Goal: Task Accomplishment & Management: Manage account settings

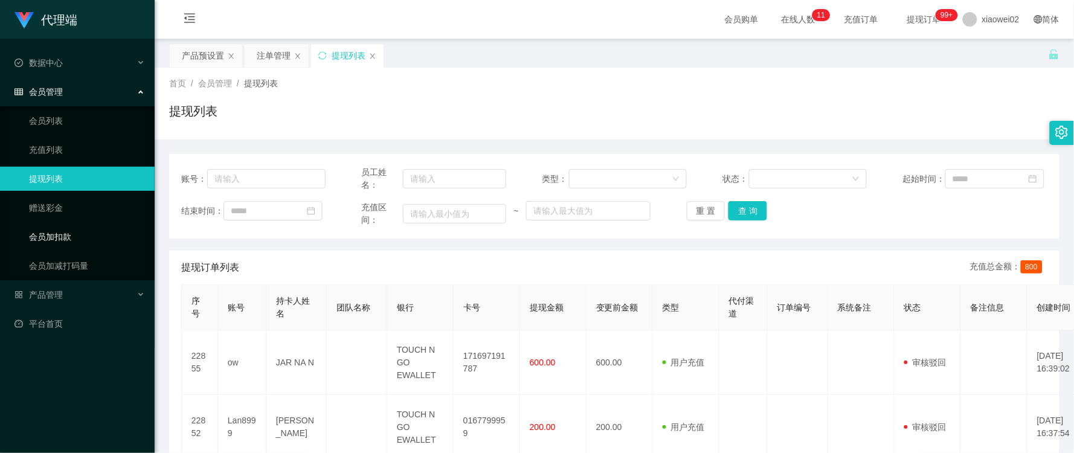
drag, startPoint x: 46, startPoint y: 240, endPoint x: 56, endPoint y: 238, distance: 9.8
click at [46, 240] on link "会员加扣款" at bounding box center [87, 237] width 116 height 24
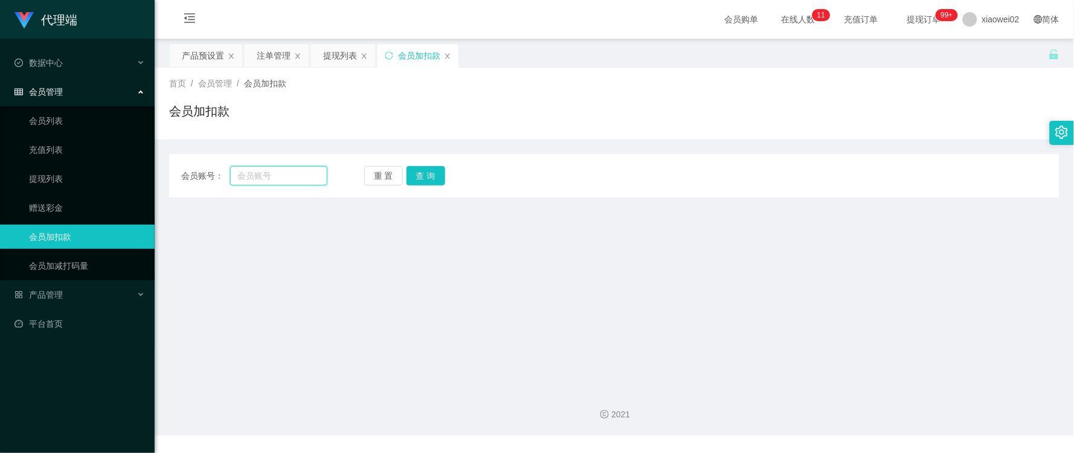
click at [278, 184] on input "text" at bounding box center [278, 175] width 97 height 19
type input "ow"
click at [421, 178] on button "查 询" at bounding box center [425, 175] width 39 height 19
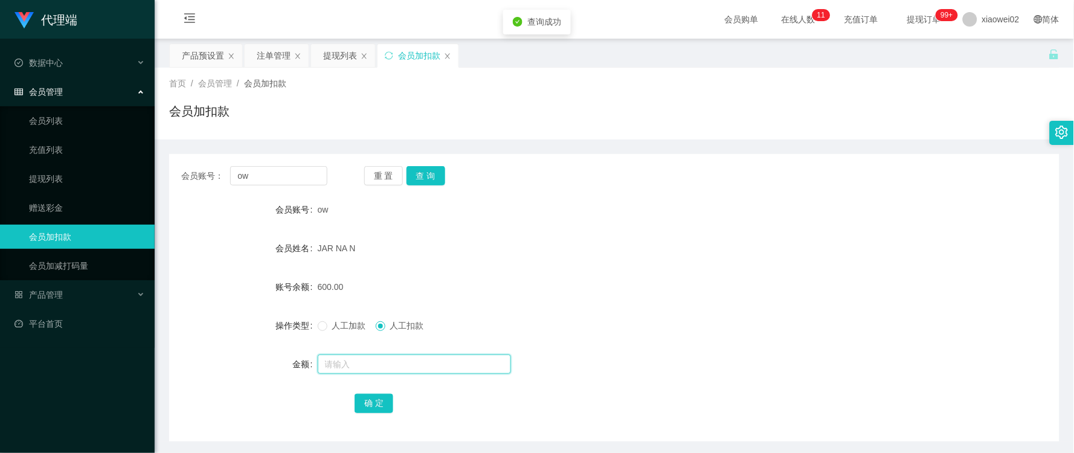
click at [376, 370] on input "text" at bounding box center [414, 363] width 193 height 19
type input "300"
click at [376, 399] on button "确 定" at bounding box center [373, 403] width 39 height 19
click at [722, 318] on div "人工加款 人工扣款" at bounding box center [577, 325] width 519 height 24
drag, startPoint x: 275, startPoint y: 176, endPoint x: 162, endPoint y: 172, distance: 113.0
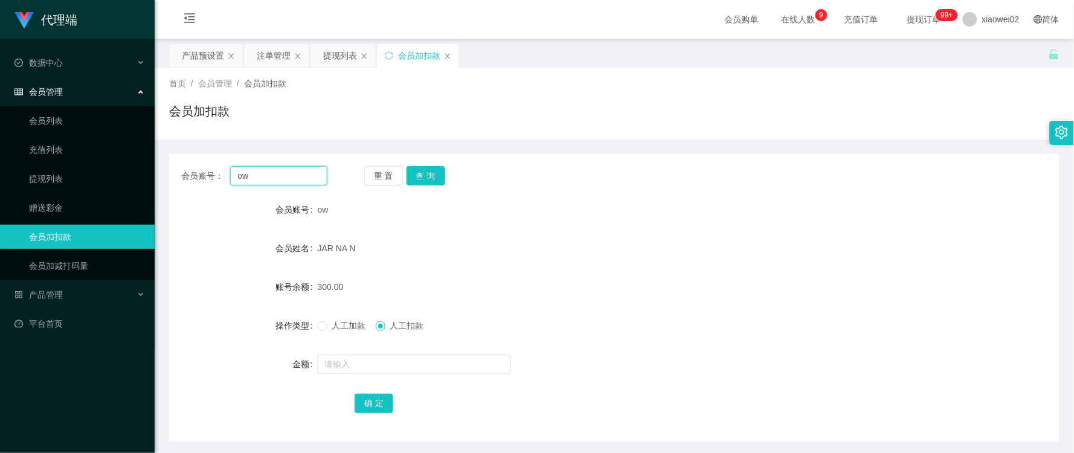
click at [158, 173] on main "关闭左侧 关闭右侧 关闭其它 刷新页面 产品预设置 注单管理 提现列表 会员加扣款 首页 / 会员管理 / 会员加扣款 / 会员加扣款 会员账号： ow 重 …" at bounding box center [614, 240] width 919 height 403
paste input "Lan8999"
type input "Lan8999"
click at [418, 176] on button "查 询" at bounding box center [425, 175] width 39 height 19
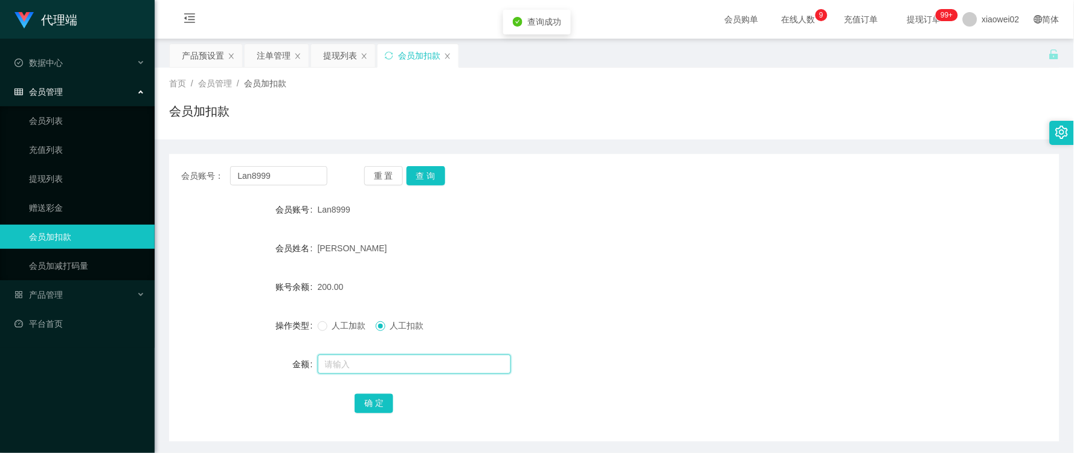
click at [365, 359] on input "text" at bounding box center [414, 363] width 193 height 19
type input "100"
click at [365, 395] on button "确 定" at bounding box center [373, 403] width 39 height 19
click at [368, 363] on input "text" at bounding box center [414, 363] width 193 height 19
click at [647, 258] on div "[PERSON_NAME]" at bounding box center [577, 248] width 519 height 24
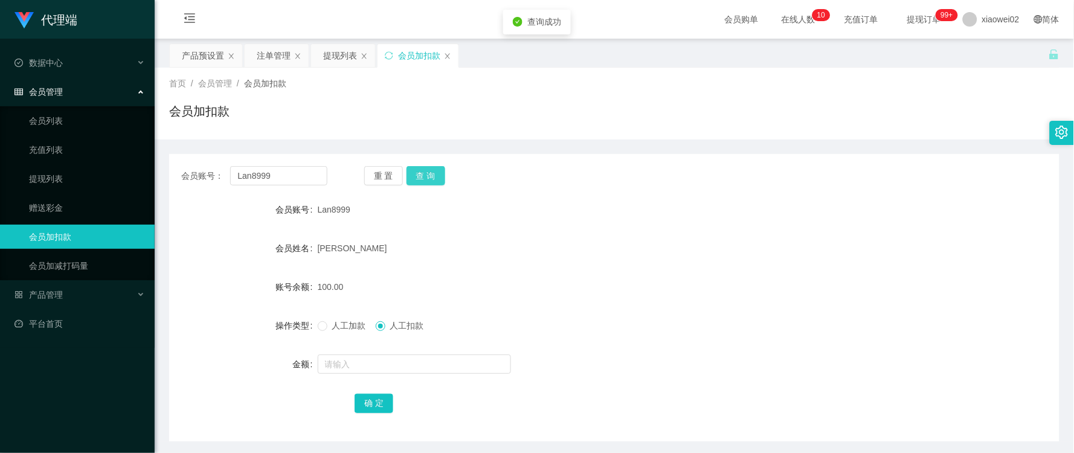
click at [429, 172] on button "查 询" at bounding box center [425, 175] width 39 height 19
click at [185, 55] on div "产品预设置" at bounding box center [203, 55] width 42 height 23
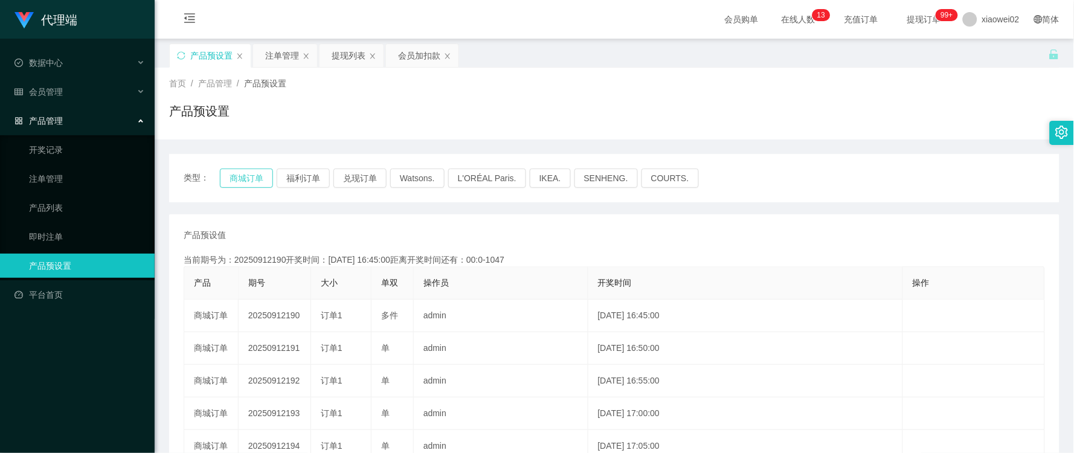
click at [261, 180] on button "商城订单" at bounding box center [246, 177] width 53 height 19
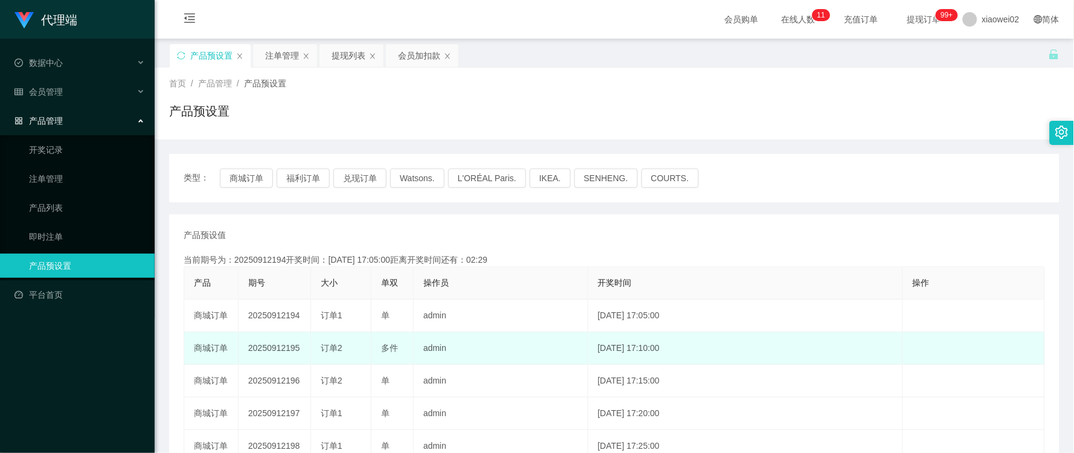
click at [290, 348] on td "20250912195" at bounding box center [274, 348] width 72 height 33
copy td "20250912195"
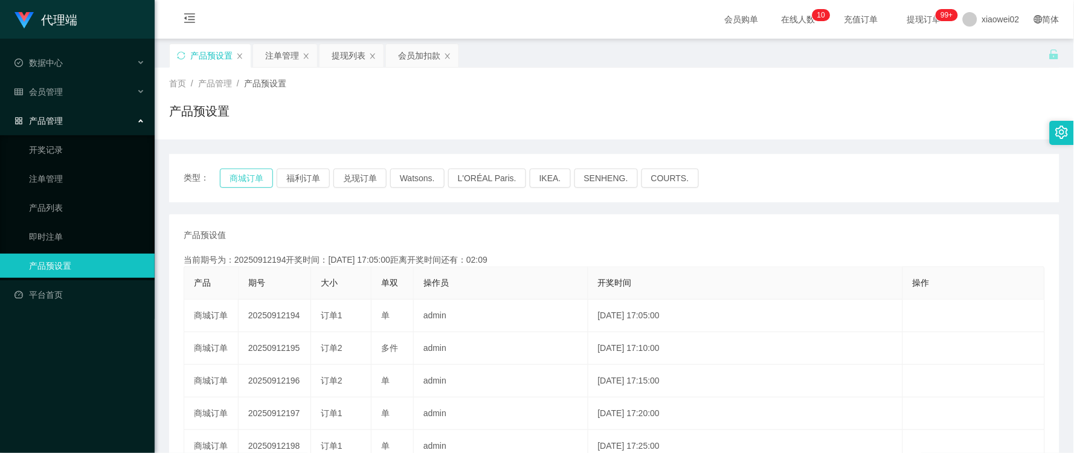
click at [251, 175] on button "商城订单" at bounding box center [246, 177] width 53 height 19
click at [255, 182] on button "商城订单" at bounding box center [246, 177] width 53 height 19
click at [348, 50] on div "提现列表" at bounding box center [348, 55] width 34 height 23
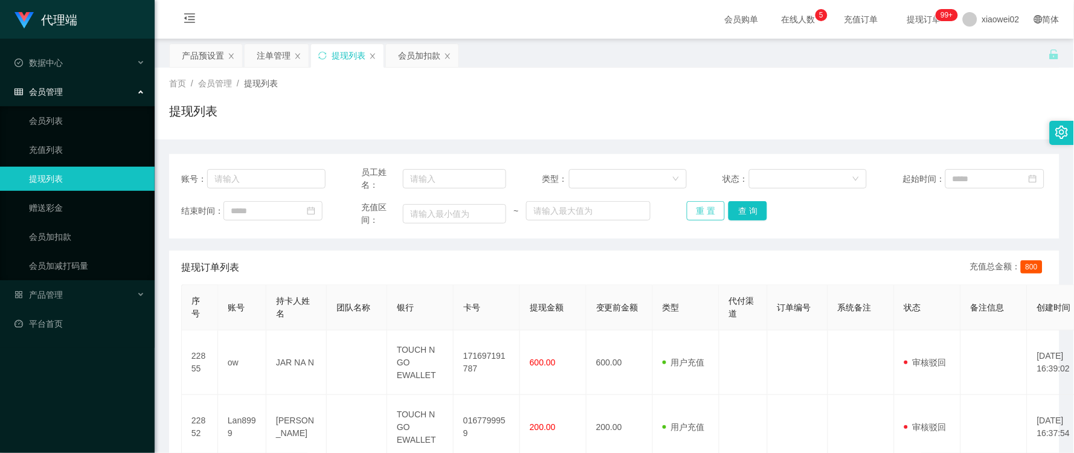
click at [699, 211] on button "重 置" at bounding box center [706, 210] width 39 height 19
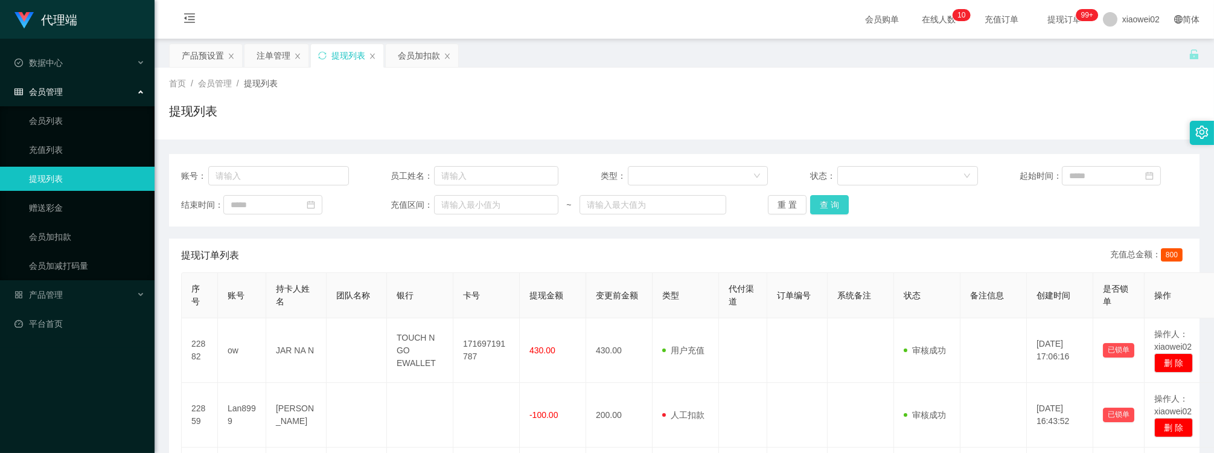
click at [816, 208] on button "查 询" at bounding box center [829, 204] width 39 height 19
click at [789, 203] on button "重 置" at bounding box center [787, 204] width 39 height 19
click at [788, 206] on button "重 置" at bounding box center [787, 204] width 39 height 19
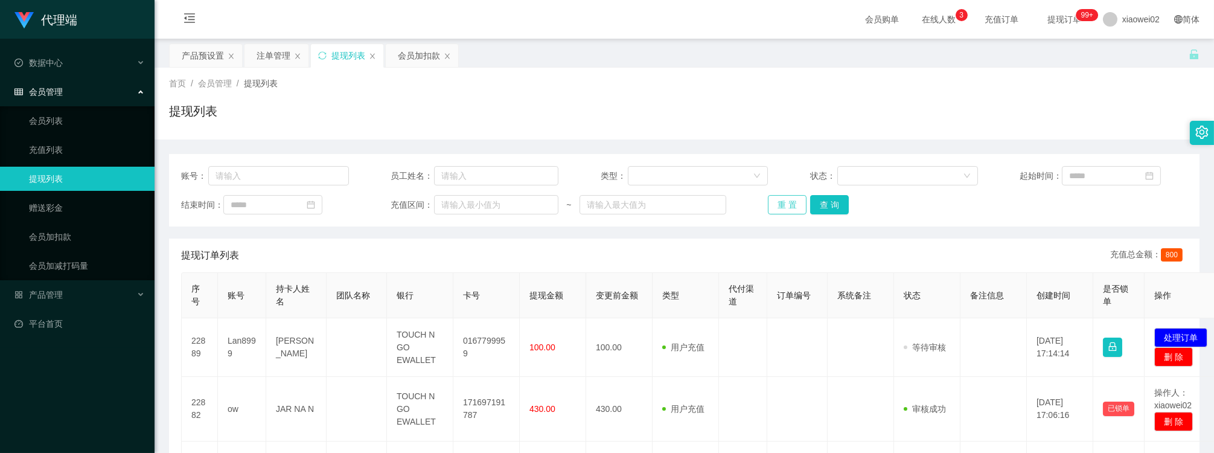
click at [783, 196] on button "重 置" at bounding box center [787, 204] width 39 height 19
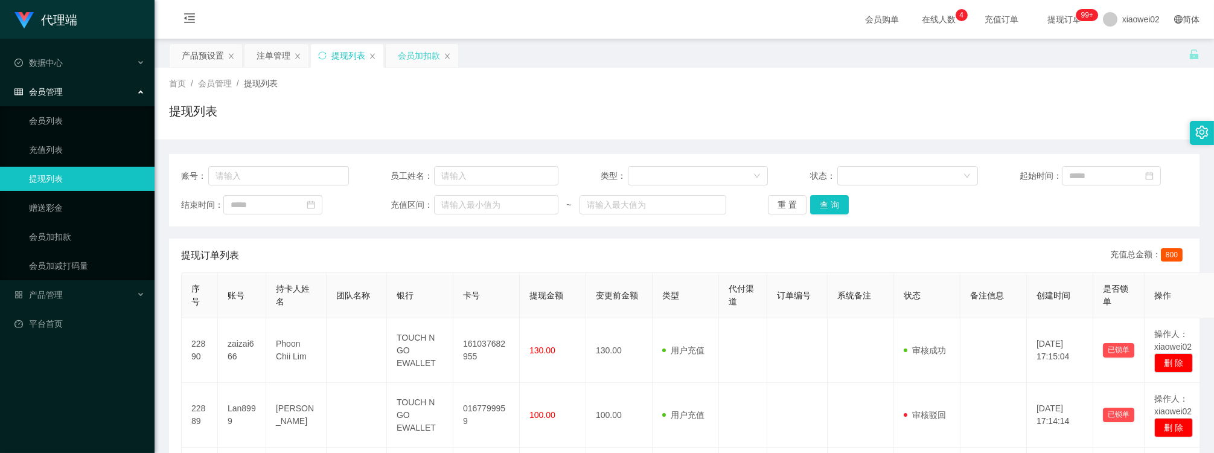
click at [414, 54] on div "会员加扣款" at bounding box center [419, 55] width 42 height 23
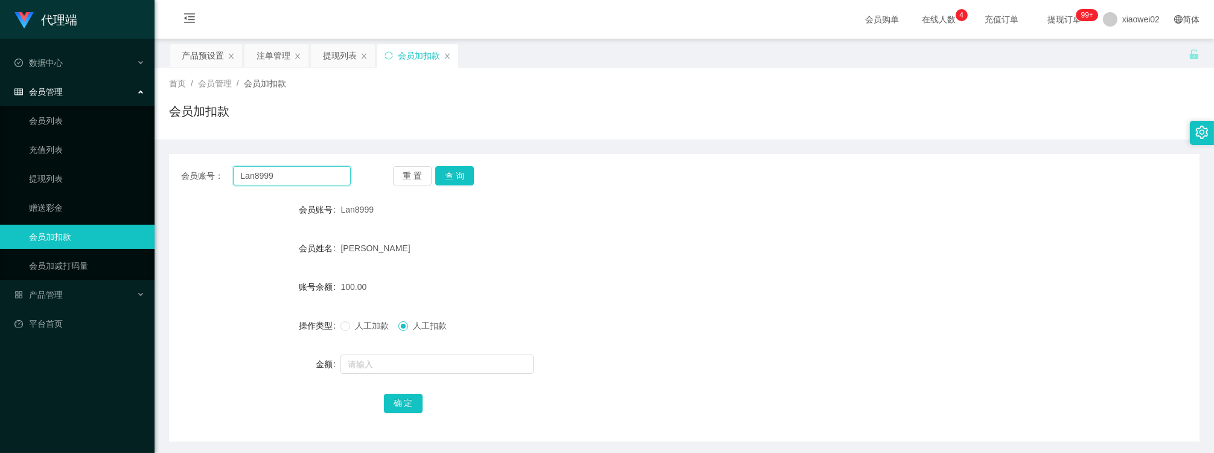
drag, startPoint x: 279, startPoint y: 172, endPoint x: 207, endPoint y: 176, distance: 72.0
click at [207, 176] on div "会员账号： Lan8999" at bounding box center [266, 175] width 170 height 19
click at [459, 173] on button "查 询" at bounding box center [454, 175] width 39 height 19
click at [461, 175] on button "查 询" at bounding box center [454, 175] width 39 height 19
click at [336, 54] on div "提现列表" at bounding box center [340, 55] width 34 height 23
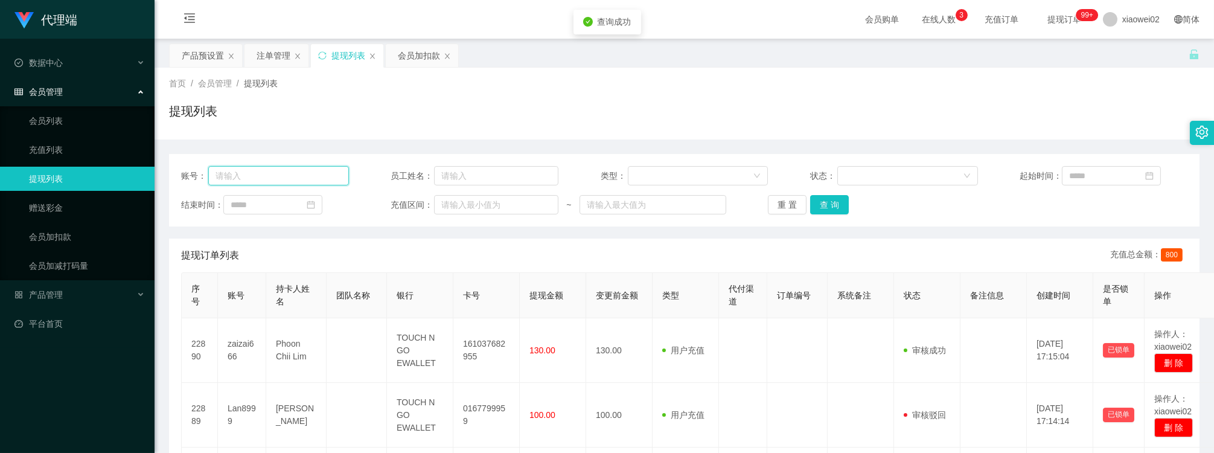
click at [270, 172] on input "text" at bounding box center [278, 175] width 141 height 19
paste input "Lan8999"
type input "Lan8999"
click at [830, 195] on button "查 询" at bounding box center [829, 204] width 39 height 19
click at [829, 200] on button "查 询" at bounding box center [829, 204] width 39 height 19
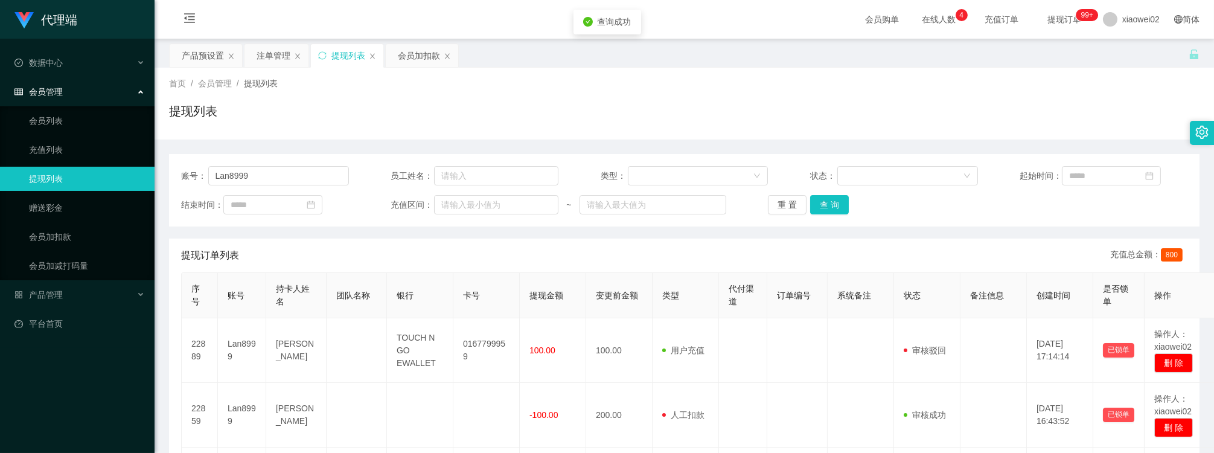
click at [836, 194] on div "账号： Lan8999 员工姓名： 类型： 状态： 起始时间： 结束时间： 充值区间： ~ 重 置 查 询" at bounding box center [684, 190] width 1031 height 72
click at [833, 198] on button "查 询" at bounding box center [829, 204] width 39 height 19
drag, startPoint x: 848, startPoint y: 115, endPoint x: 1064, endPoint y: 23, distance: 234.3
click at [850, 113] on div "提现列表" at bounding box center [684, 116] width 1031 height 28
click at [771, 199] on button "重 置" at bounding box center [787, 204] width 39 height 19
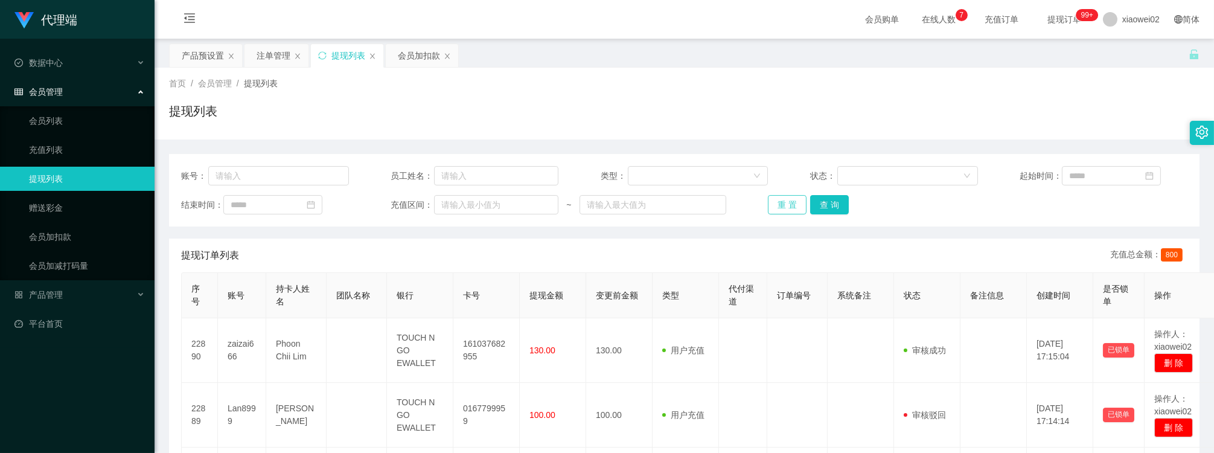
click at [799, 204] on button "重 置" at bounding box center [787, 204] width 39 height 19
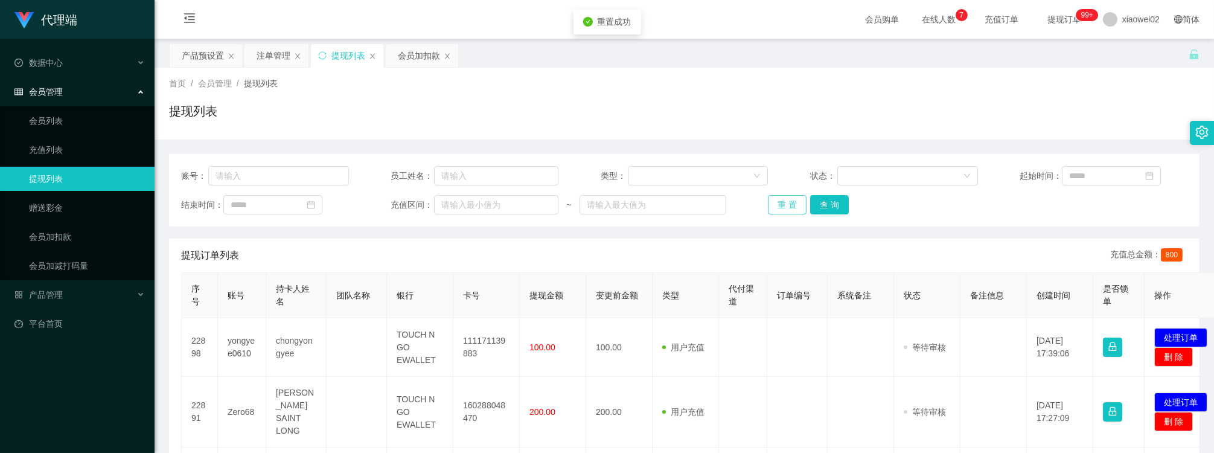
scroll to position [67, 0]
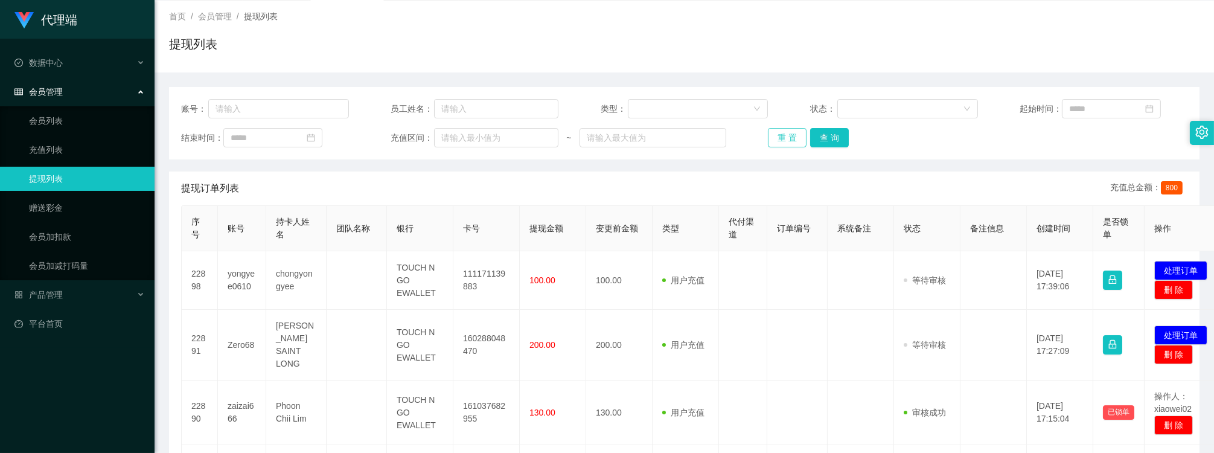
click at [779, 139] on button "重 置" at bounding box center [787, 137] width 39 height 19
click at [773, 135] on button "重 置" at bounding box center [787, 137] width 39 height 19
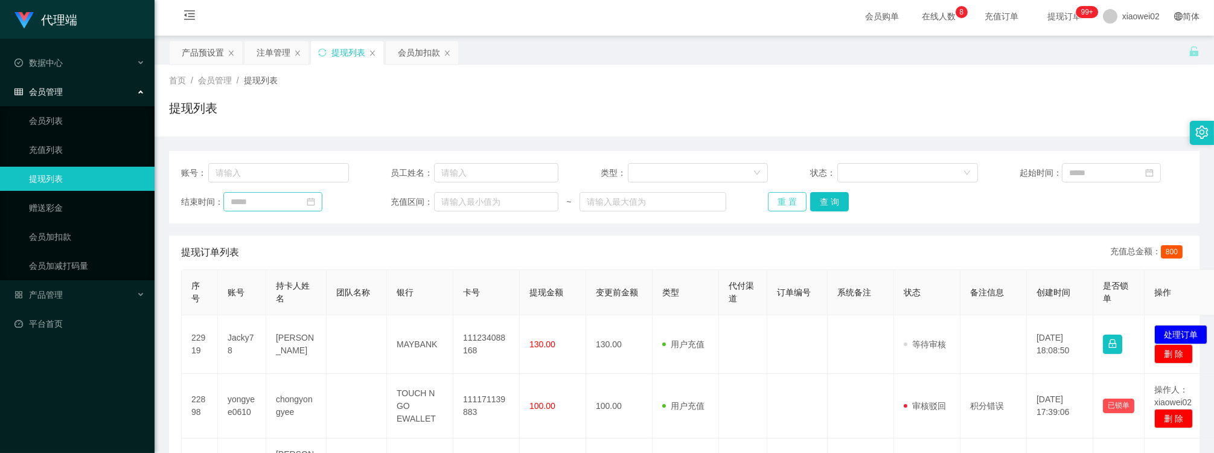
scroll to position [0, 0]
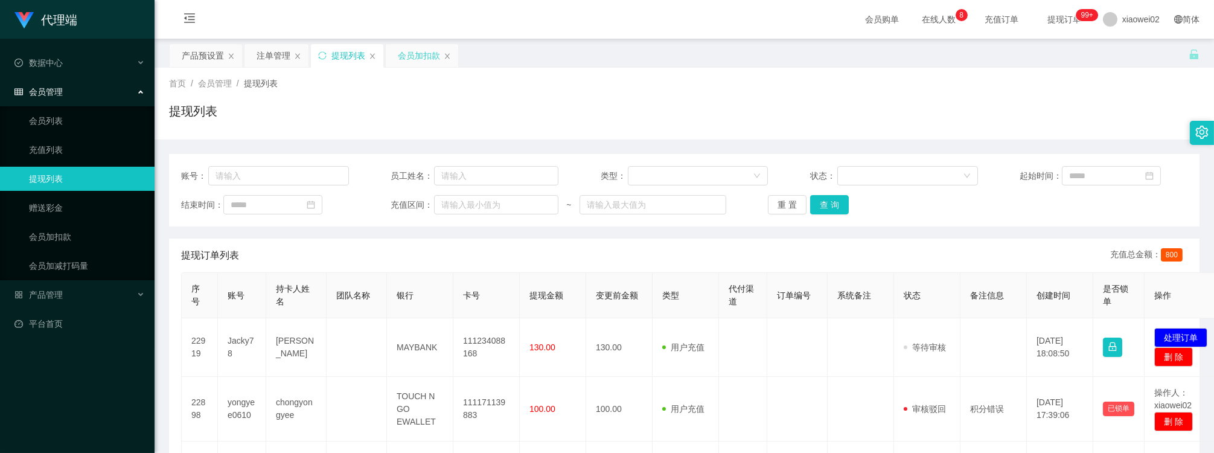
click at [397, 59] on div "会员加扣款" at bounding box center [422, 55] width 72 height 23
click at [399, 57] on div "会员加扣款" at bounding box center [419, 55] width 42 height 23
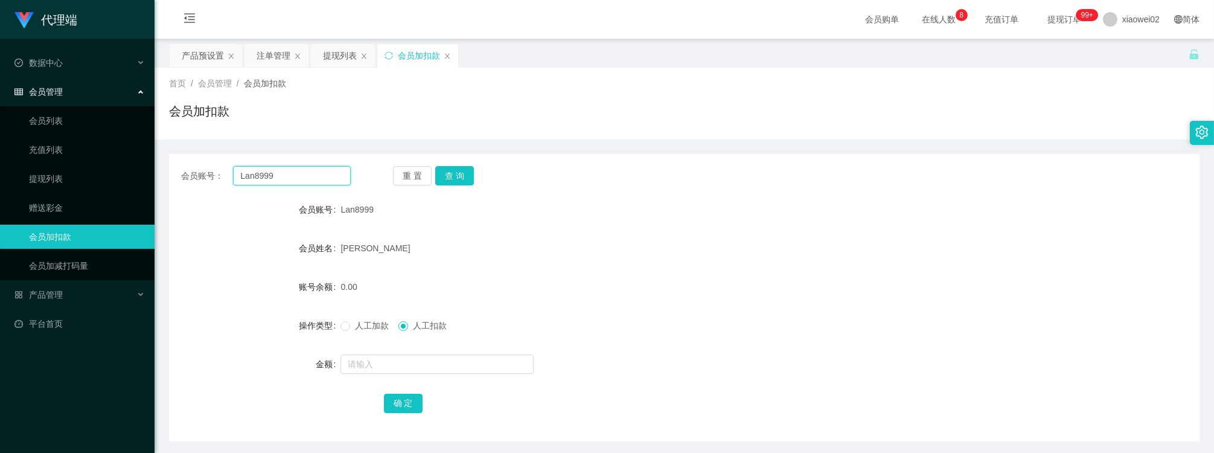
drag, startPoint x: 300, startPoint y: 179, endPoint x: 202, endPoint y: 176, distance: 98.5
click at [202, 176] on div "会员账号： Lan8999" at bounding box center [266, 175] width 170 height 19
paste input "yongyee0610"
type input "yongyee0610"
click at [453, 170] on button "查 询" at bounding box center [454, 175] width 39 height 19
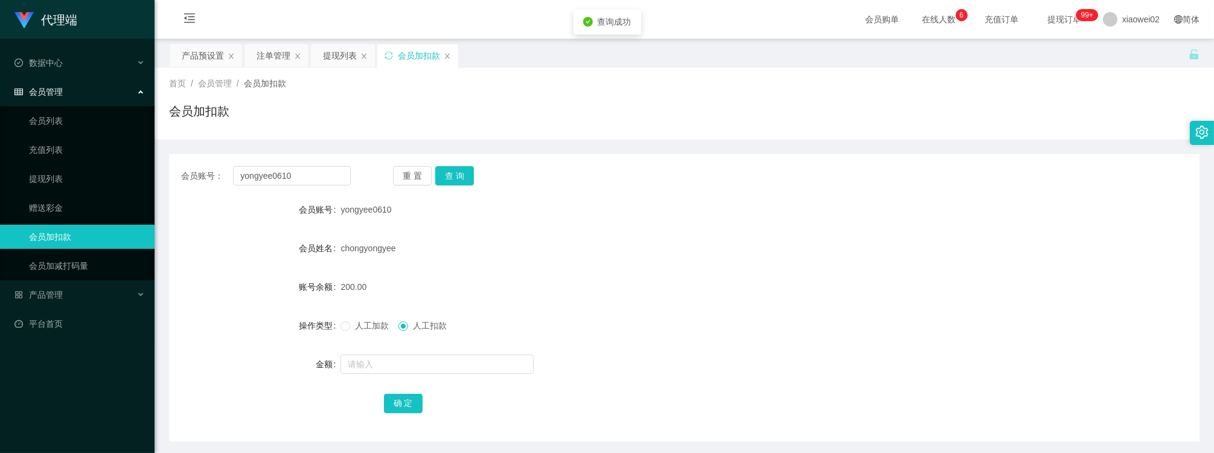
drag, startPoint x: 614, startPoint y: 203, endPoint x: 367, endPoint y: 76, distance: 278.4
click at [613, 202] on div "yongyee0610" at bounding box center [641, 209] width 601 height 24
click at [338, 50] on div "提现列表" at bounding box center [340, 55] width 34 height 23
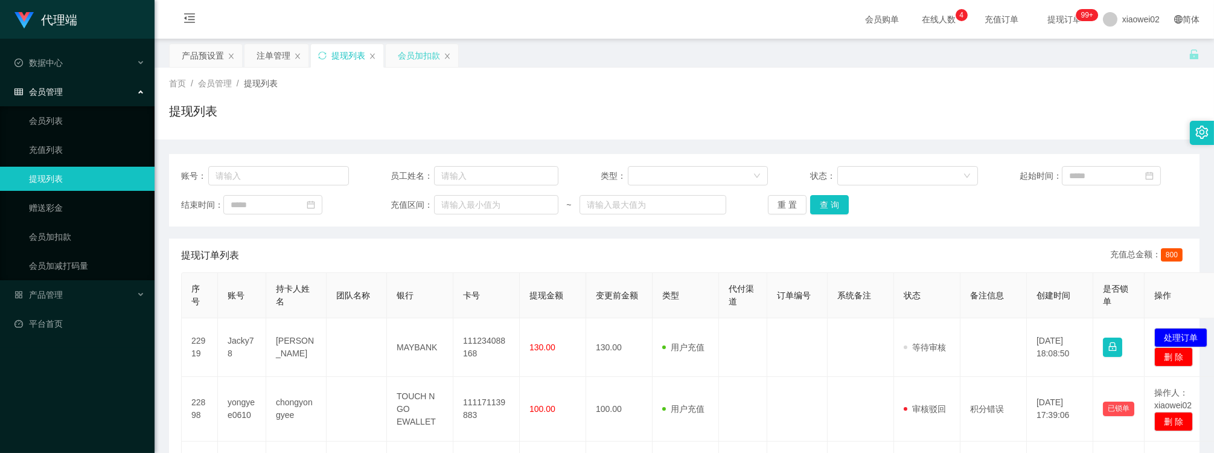
click at [413, 61] on div "会员加扣款" at bounding box center [419, 55] width 42 height 23
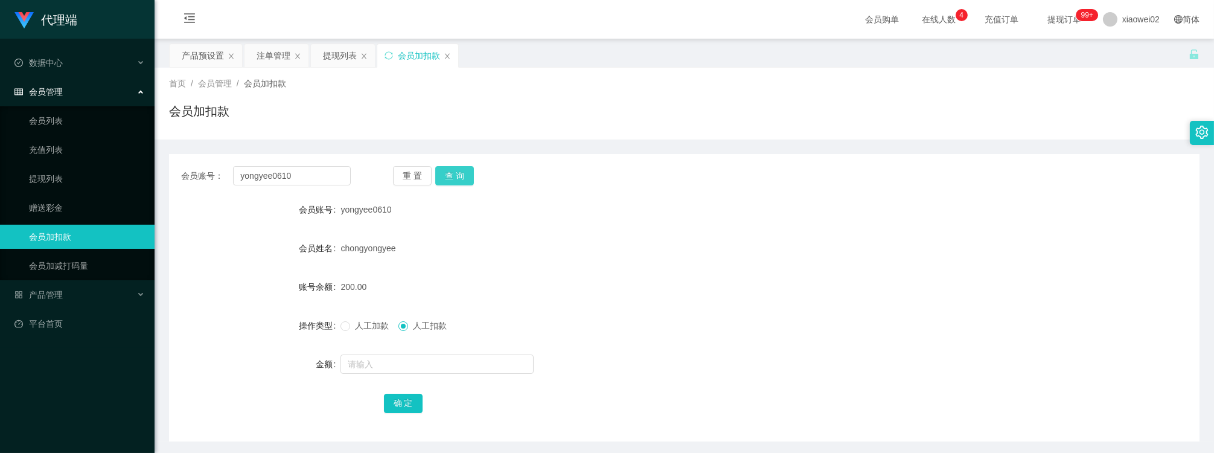
click at [442, 169] on button "查 询" at bounding box center [454, 175] width 39 height 19
click at [442, 169] on div "重 置 查 询" at bounding box center [478, 175] width 170 height 19
drag, startPoint x: 442, startPoint y: 169, endPoint x: 481, endPoint y: 178, distance: 39.6
click at [550, 206] on div "yongyee0610" at bounding box center [641, 209] width 601 height 24
click at [339, 60] on div "提现列表" at bounding box center [340, 55] width 34 height 23
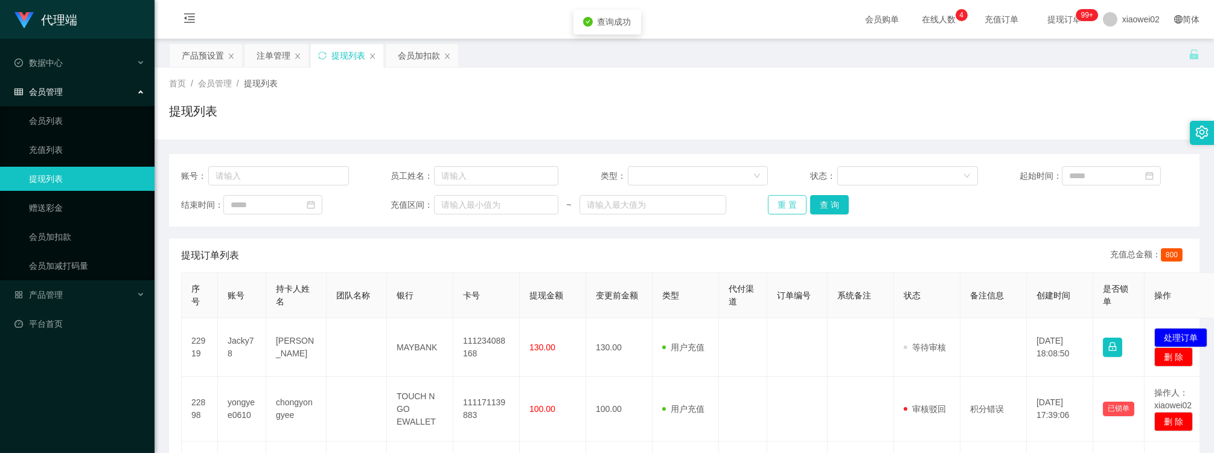
click at [778, 204] on button "重 置" at bounding box center [787, 204] width 39 height 19
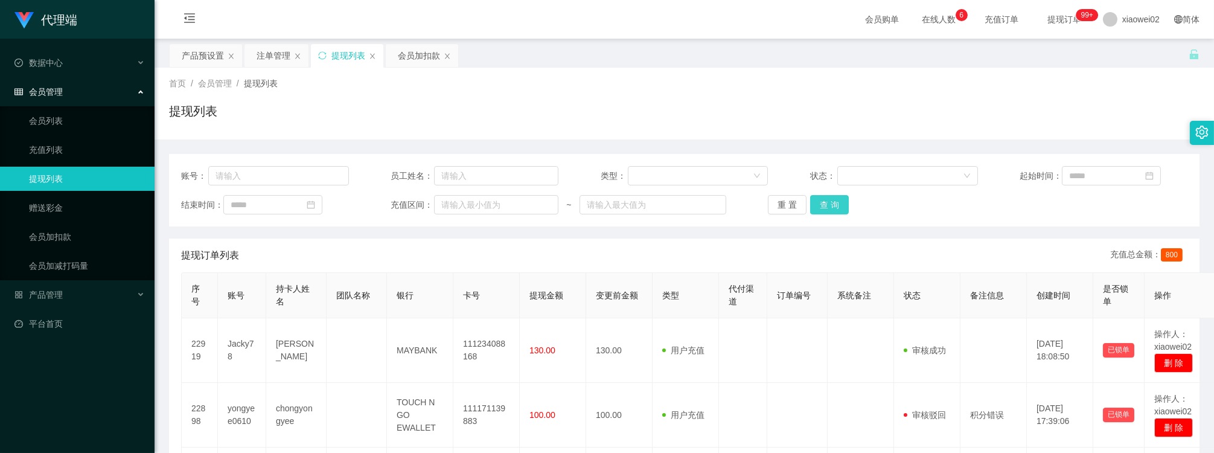
click at [818, 197] on button "查 询" at bounding box center [829, 204] width 39 height 19
click at [279, 57] on div "注单管理" at bounding box center [274, 55] width 34 height 23
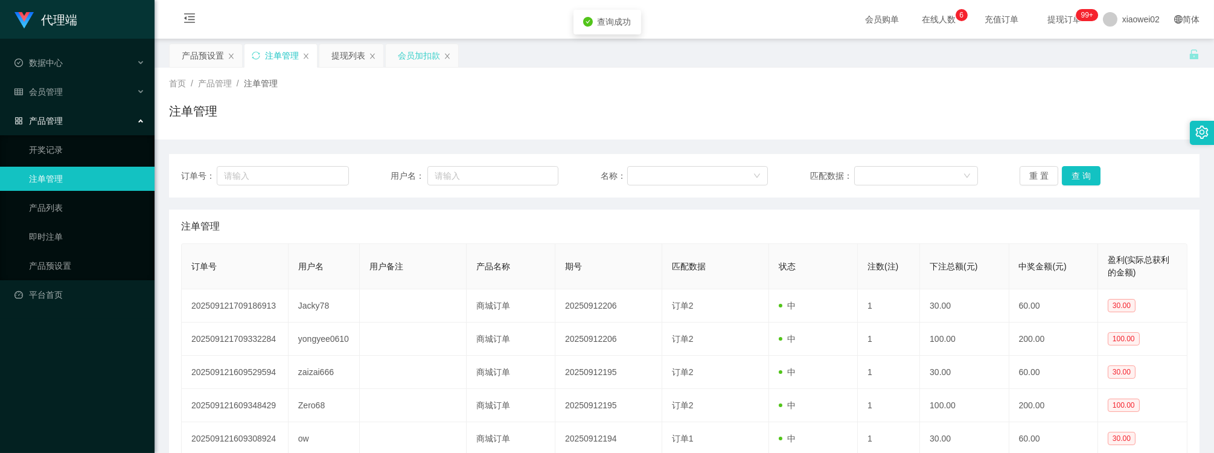
click at [415, 62] on div "会员加扣款" at bounding box center [419, 55] width 42 height 23
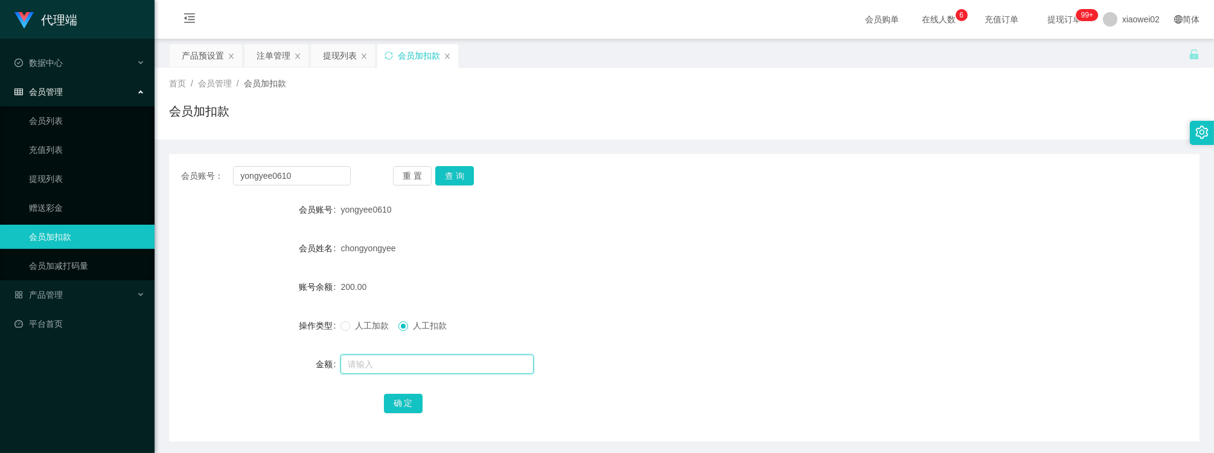
click at [378, 365] on input "text" at bounding box center [437, 363] width 193 height 19
type input "100"
click at [417, 401] on button "确 定" at bounding box center [403, 403] width 39 height 19
drag, startPoint x: 884, startPoint y: 299, endPoint x: 891, endPoint y: 291, distance: 10.7
click at [891, 291] on form "会员账号 yongyee0610 会员姓名 chongyongyee 账号余额 100.00 操作类型 人工加款 人工扣款 金额 确 定" at bounding box center [684, 305] width 1031 height 217
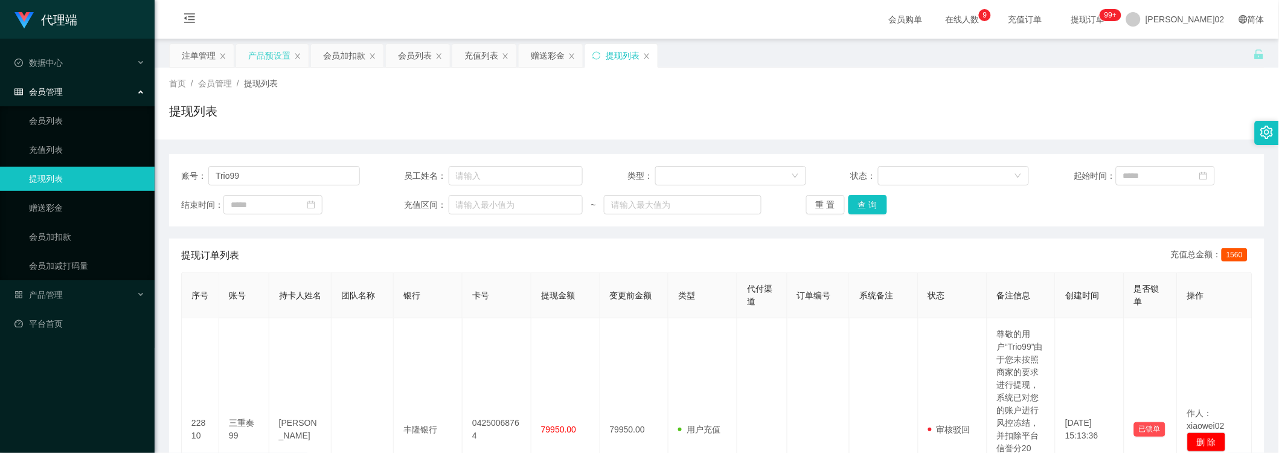
click at [273, 58] on div "产品预设置" at bounding box center [269, 55] width 42 height 23
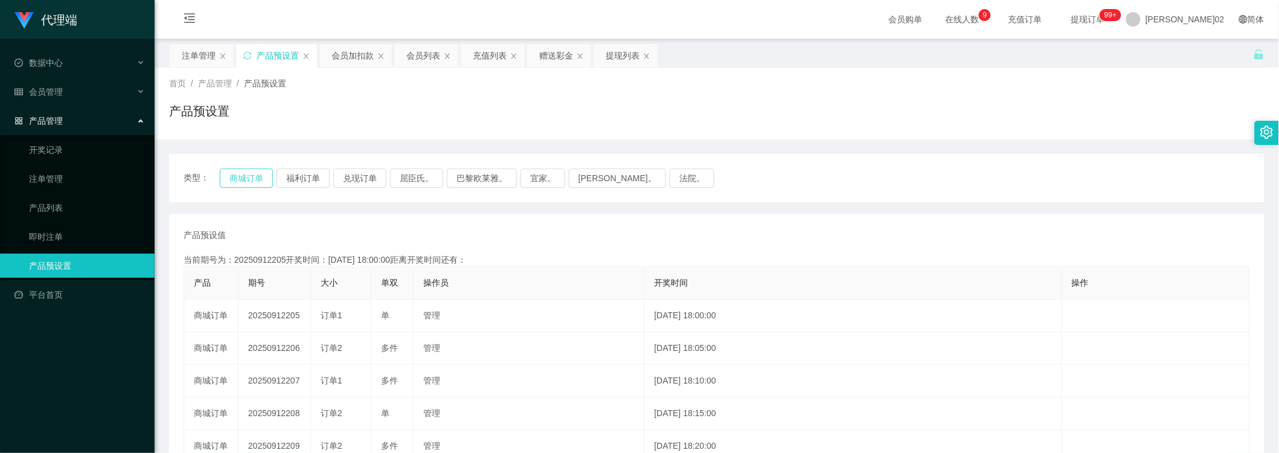
click at [262, 184] on button "商城订单" at bounding box center [246, 177] width 53 height 19
click at [245, 178] on button "商城订单" at bounding box center [246, 177] width 53 height 19
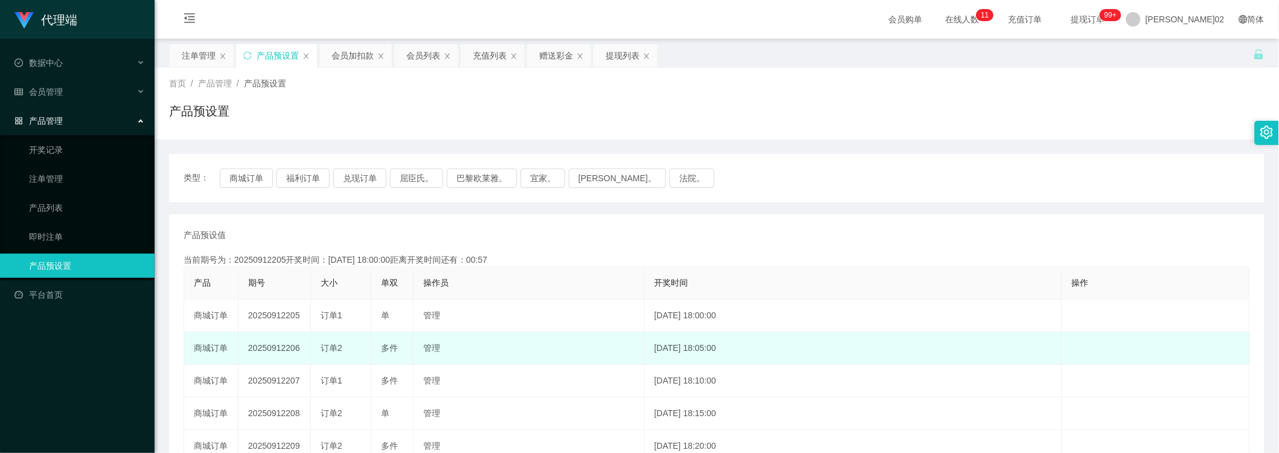
click at [268, 345] on td "20250912206" at bounding box center [274, 348] width 72 height 33
copy td "20250912206"
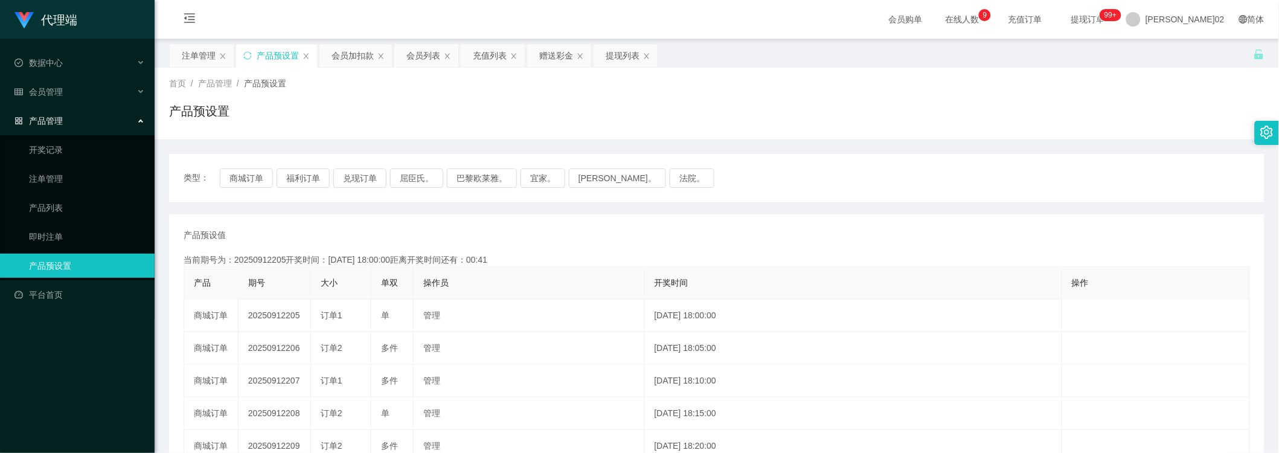
click at [687, 260] on div "当前期号为：20250912205开奖时间：2025-09-12 18:00:00距离开奖时间还有：00:41" at bounding box center [717, 260] width 1066 height 13
click at [1096, 293] on th "操作" at bounding box center [1156, 283] width 188 height 33
click at [767, 145] on div "类型： 商城订单 福利订单 兑现订单 屈臣氏。 巴黎欧莱雅。 宜家。 森亨。 法院。 产品预设值 添加期号 当前期号为：20250912205开奖时间：202…" at bounding box center [716, 408] width 1095 height 539
click at [244, 174] on button "商城订单" at bounding box center [246, 177] width 53 height 19
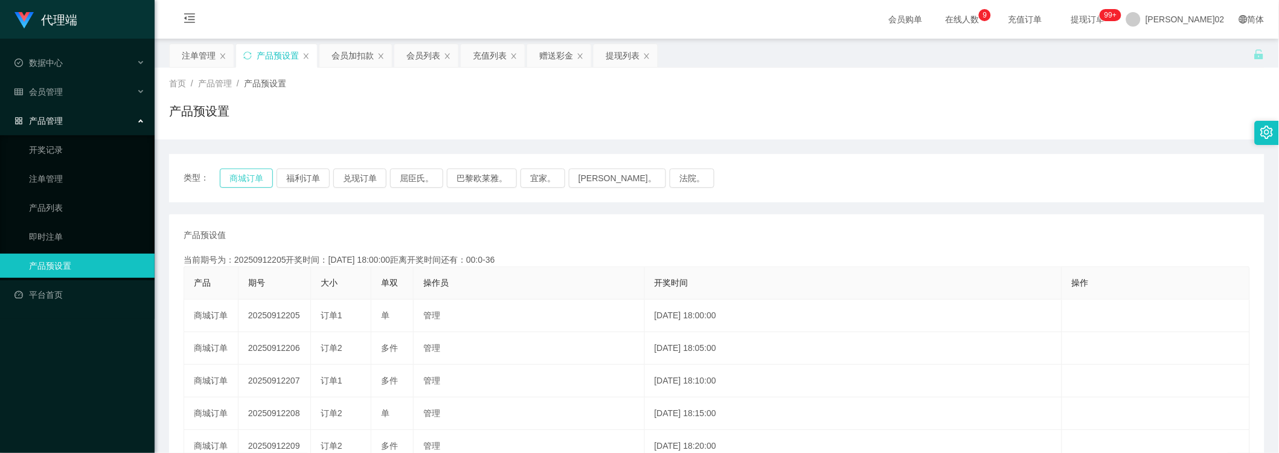
click at [244, 174] on button "商城订单" at bounding box center [246, 177] width 53 height 19
click at [261, 175] on button "商城订单" at bounding box center [246, 177] width 53 height 19
click at [190, 59] on div "注单管理" at bounding box center [199, 55] width 34 height 23
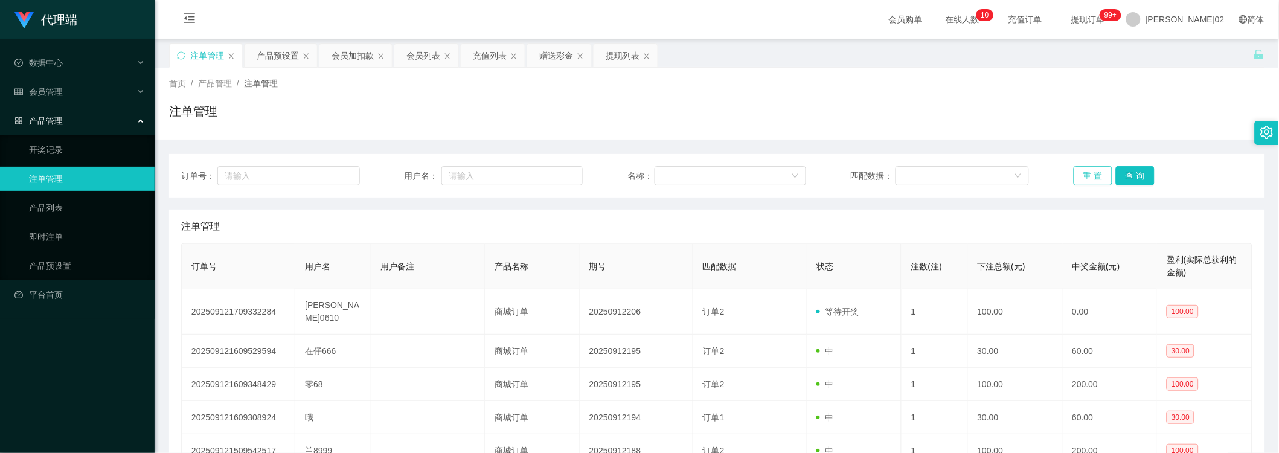
drag, startPoint x: 1088, startPoint y: 165, endPoint x: 1090, endPoint y: 174, distance: 8.6
click at [1090, 170] on button "重 置" at bounding box center [1093, 175] width 39 height 19
click at [1090, 179] on button "重 置" at bounding box center [1093, 175] width 39 height 19
